Goal: Complete application form

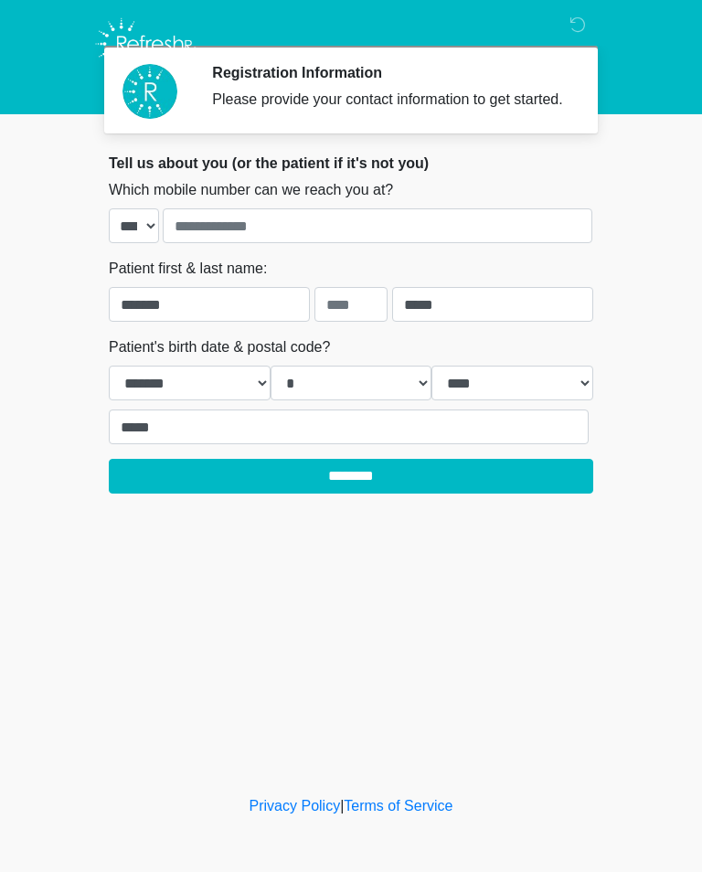
select select "*"
select select "****"
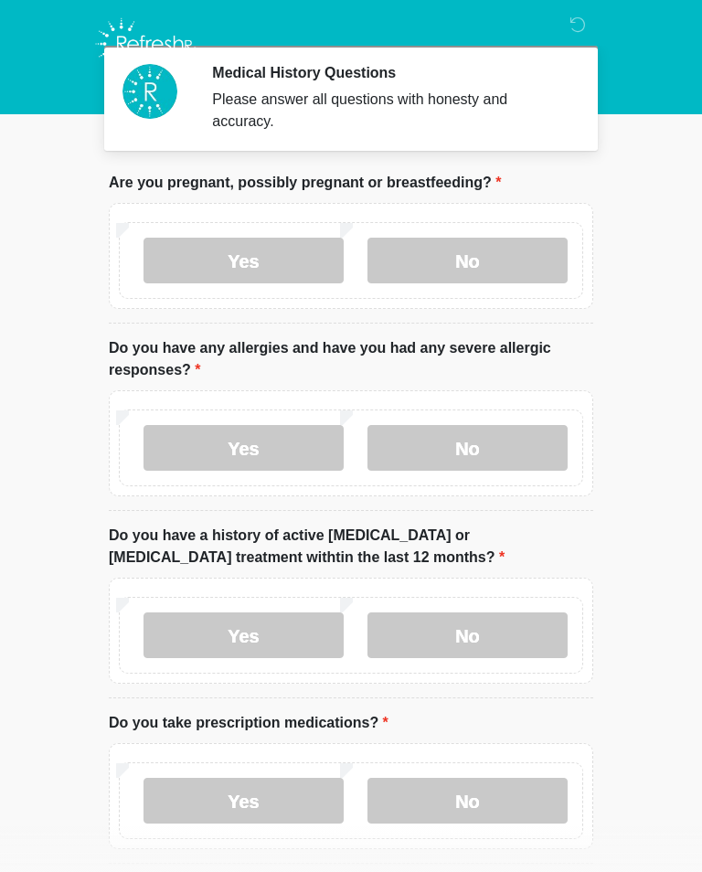
click at [457, 268] on label "No" at bounding box center [467, 261] width 200 height 46
click at [421, 468] on label "No" at bounding box center [467, 448] width 200 height 46
click at [417, 636] on label "No" at bounding box center [467, 635] width 200 height 46
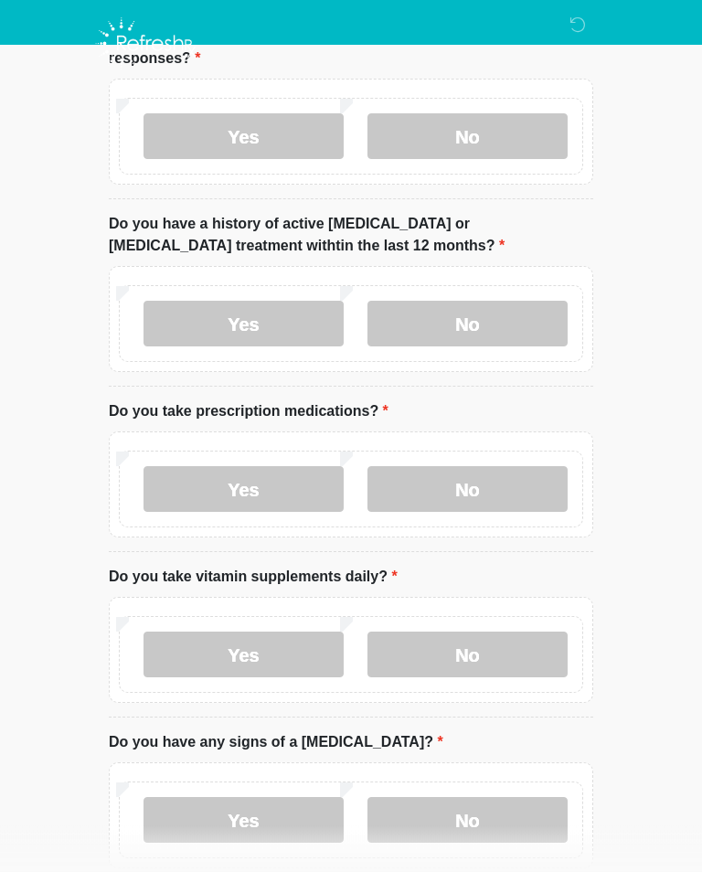
click at [428, 495] on label "No" at bounding box center [467, 490] width 200 height 46
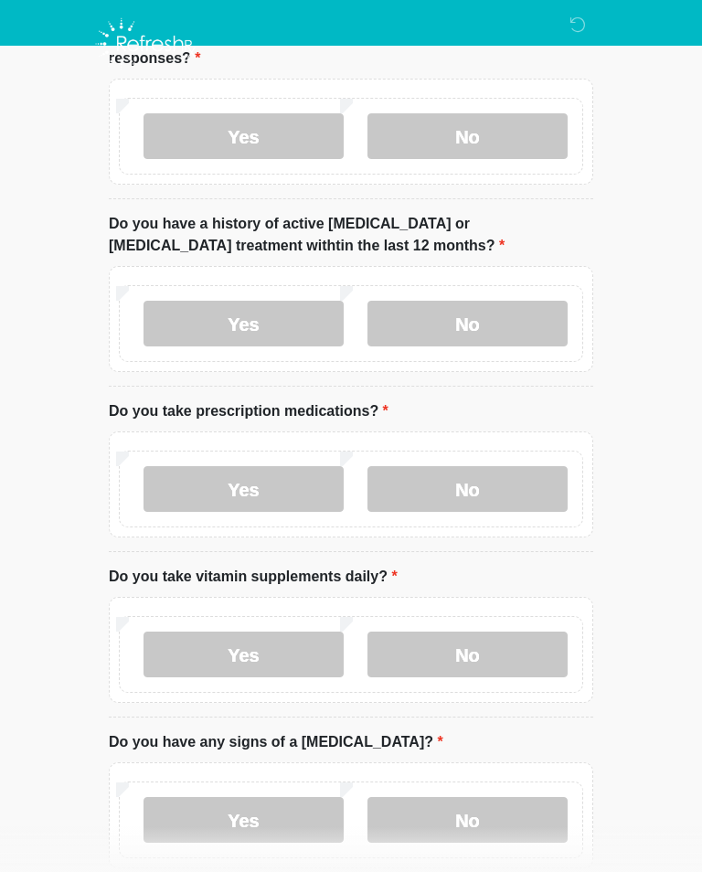
click at [414, 651] on label "No" at bounding box center [467, 655] width 200 height 46
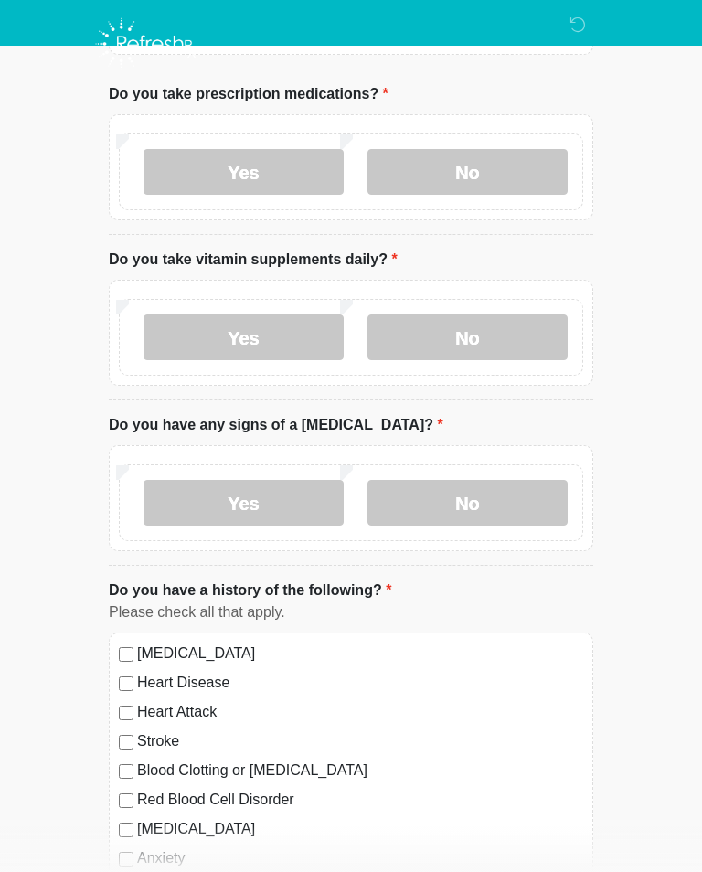
click at [438, 515] on label "No" at bounding box center [467, 503] width 200 height 46
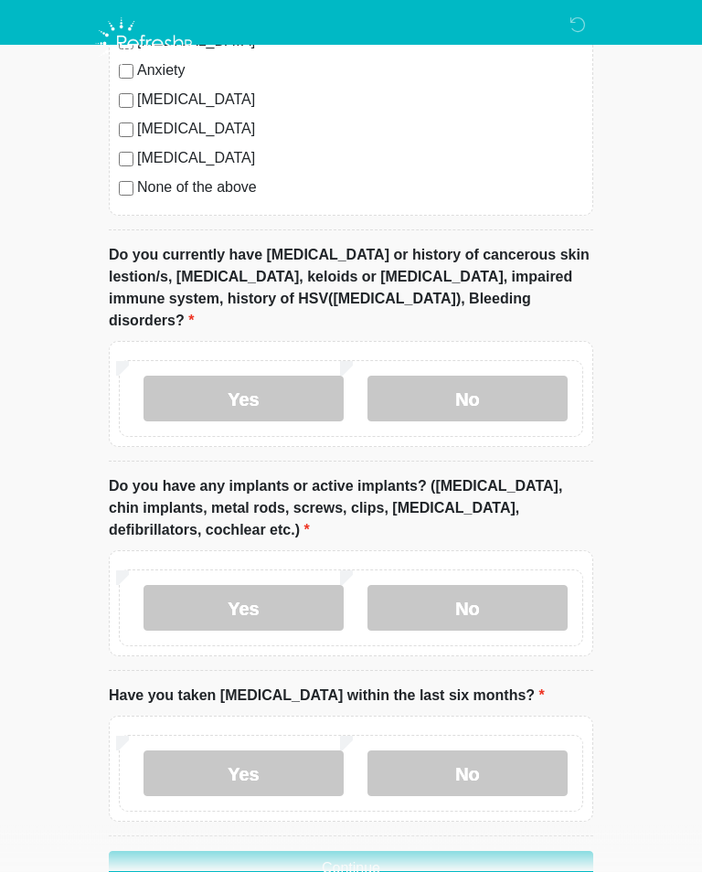
scroll to position [1474, 0]
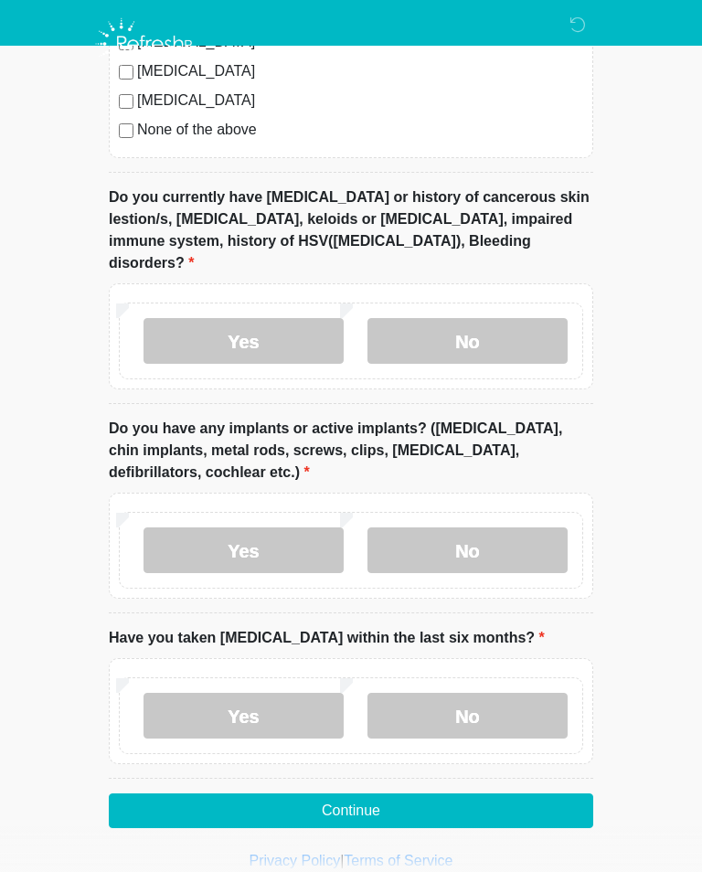
click at [491, 318] on label "No" at bounding box center [467, 341] width 200 height 46
click at [428, 545] on label "No" at bounding box center [467, 550] width 200 height 46
click at [423, 697] on label "No" at bounding box center [467, 716] width 200 height 46
click at [382, 795] on button "Continue" at bounding box center [351, 810] width 484 height 35
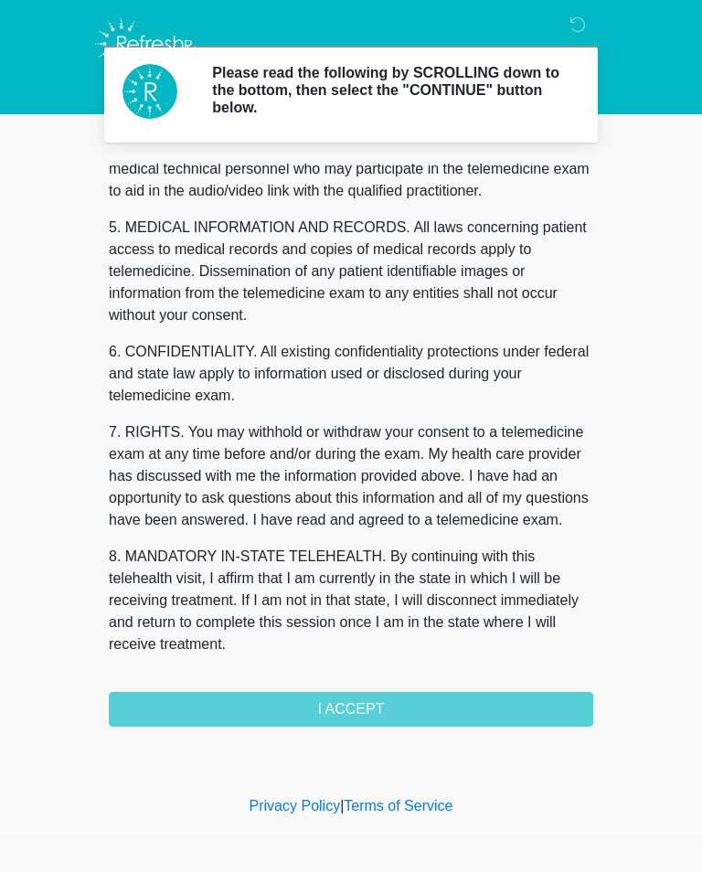
scroll to position [554, 0]
click at [304, 706] on button "I ACCEPT" at bounding box center [351, 709] width 484 height 35
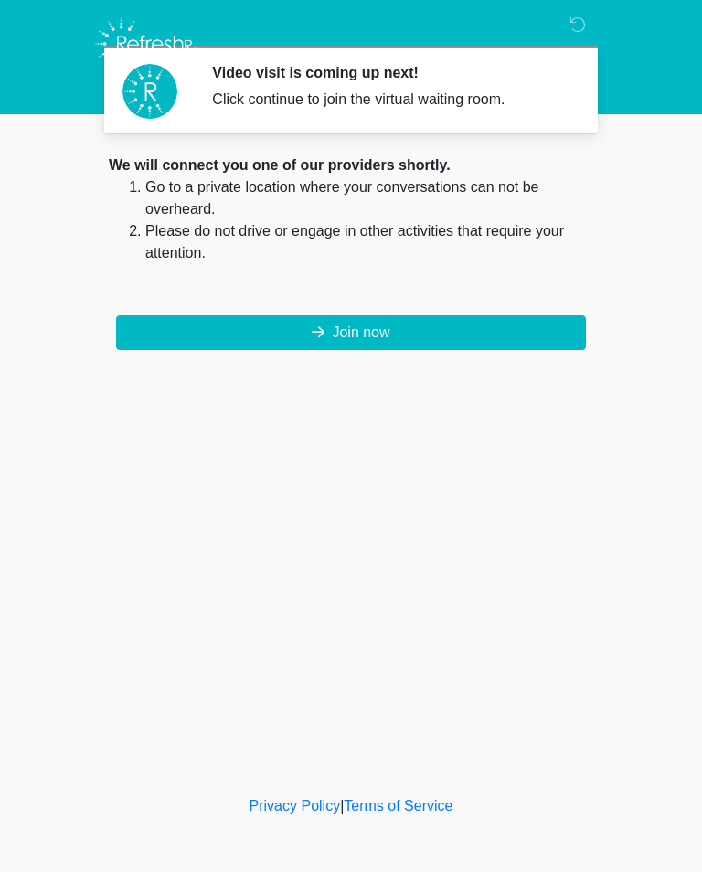
click at [309, 324] on button "Join now" at bounding box center [351, 332] width 470 height 35
click at [335, 334] on button "Join now" at bounding box center [351, 332] width 470 height 35
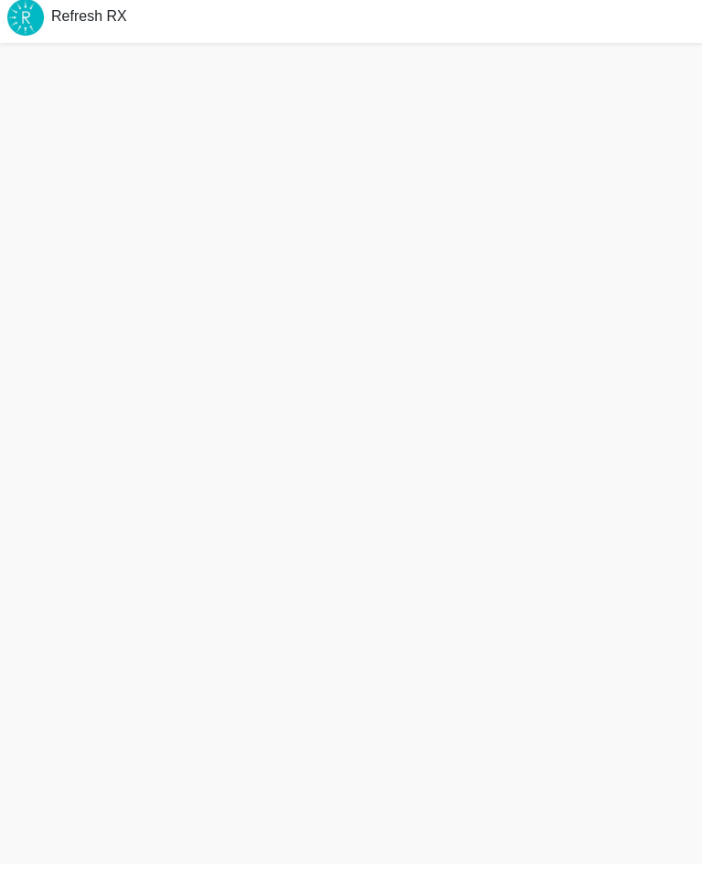
scroll to position [5, 0]
